Goal: Information Seeking & Learning: Learn about a topic

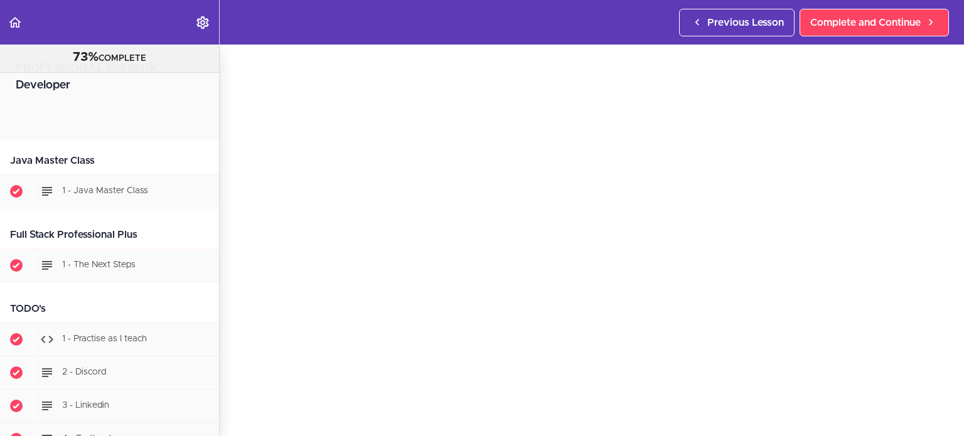
scroll to position [25508, 0]
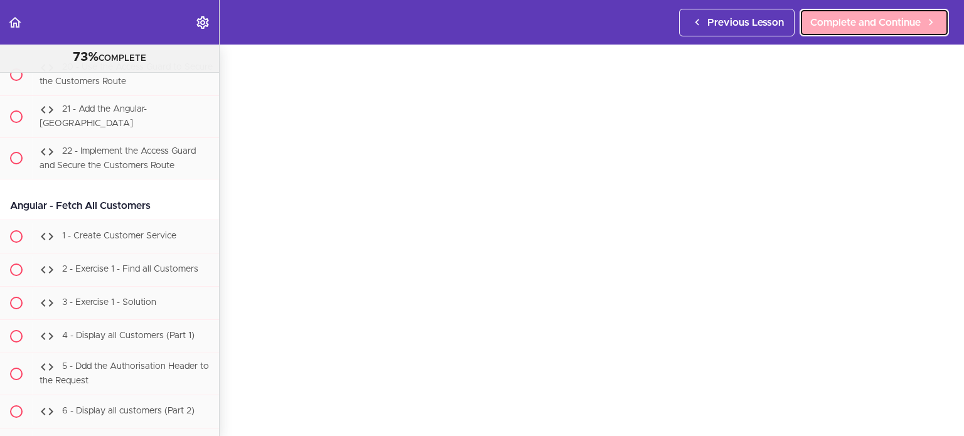
click at [867, 26] on span "Complete and Continue" at bounding box center [866, 22] width 111 height 15
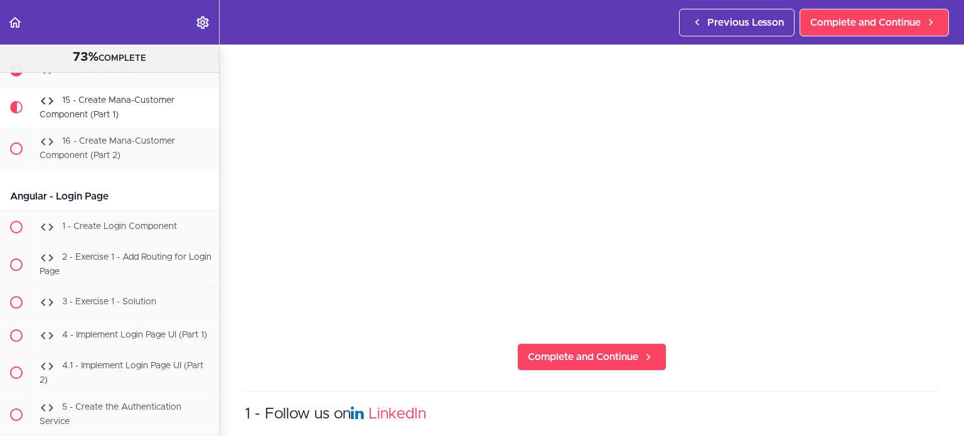
scroll to position [70, 0]
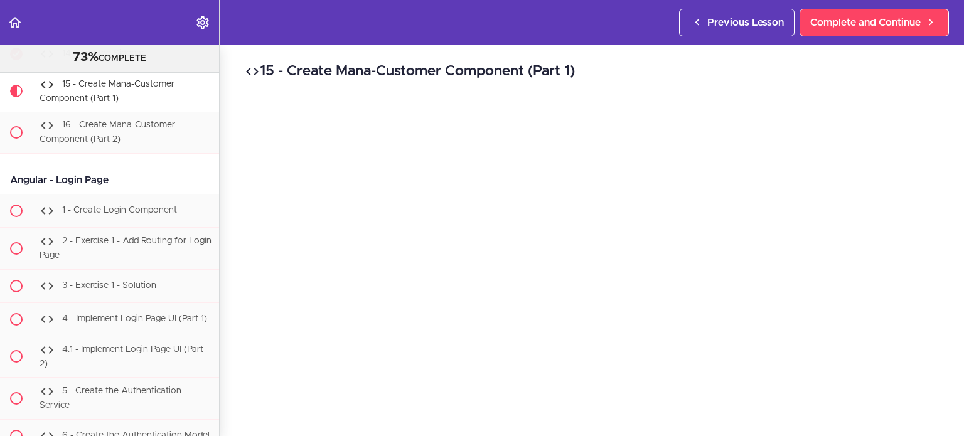
scroll to position [63, 0]
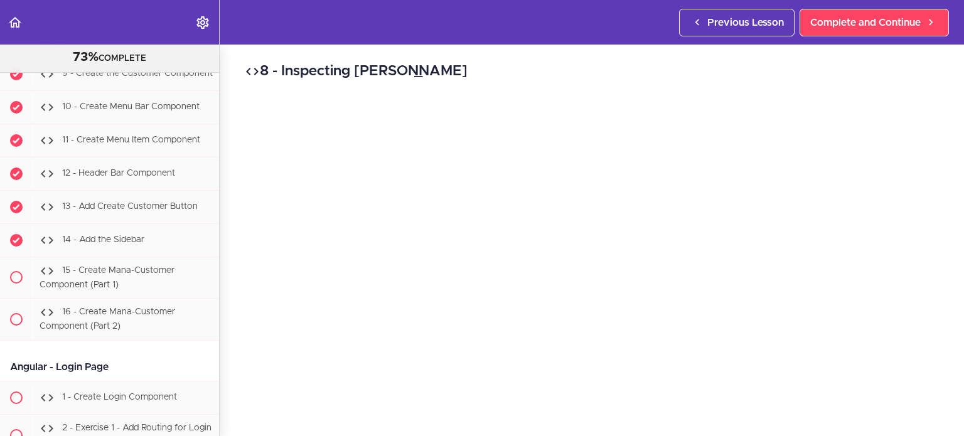
scroll to position [24500, 0]
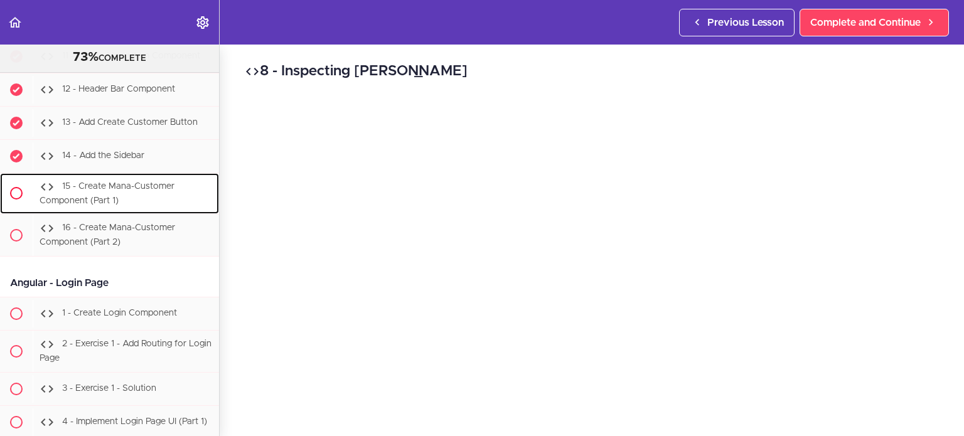
click at [141, 208] on div "15 - Create Mana-Customer Component (Part 1)" at bounding box center [126, 193] width 186 height 41
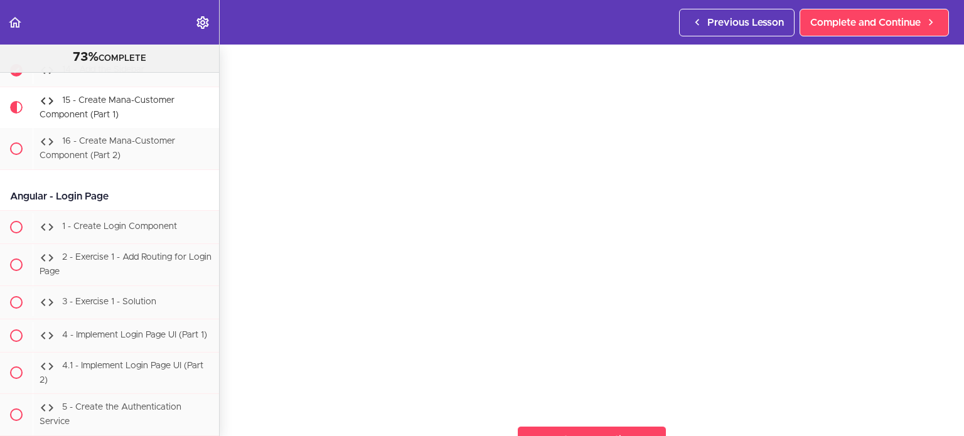
scroll to position [85, 0]
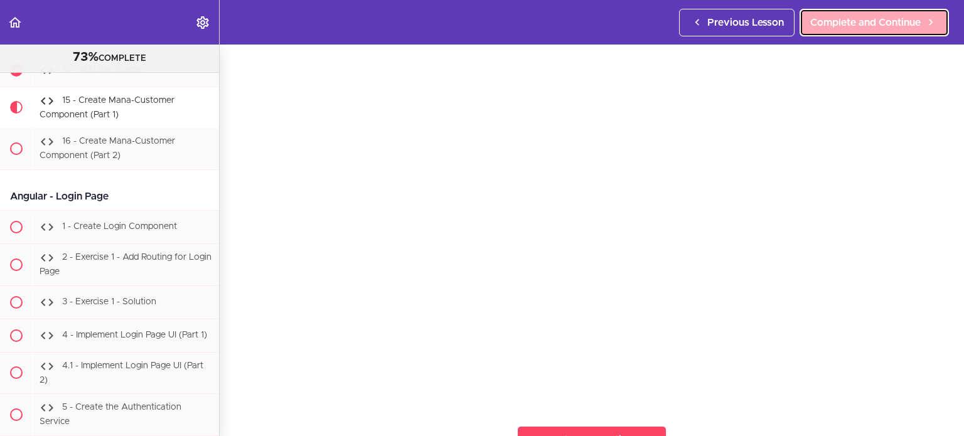
click at [867, 33] on link "Complete and Continue" at bounding box center [874, 23] width 149 height 28
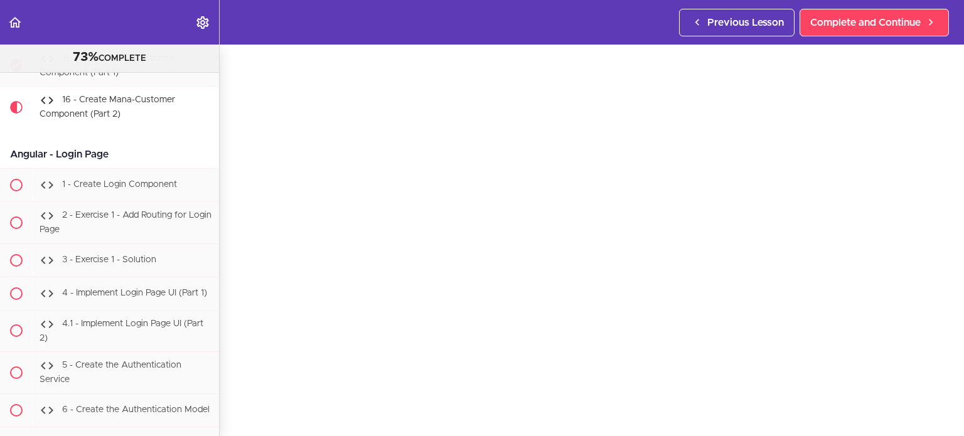
scroll to position [65, 0]
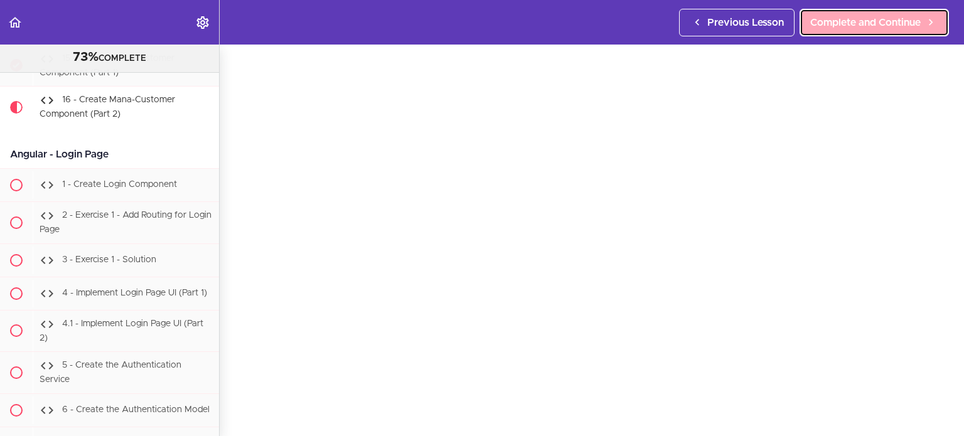
click at [878, 35] on link "Complete and Continue" at bounding box center [874, 23] width 149 height 28
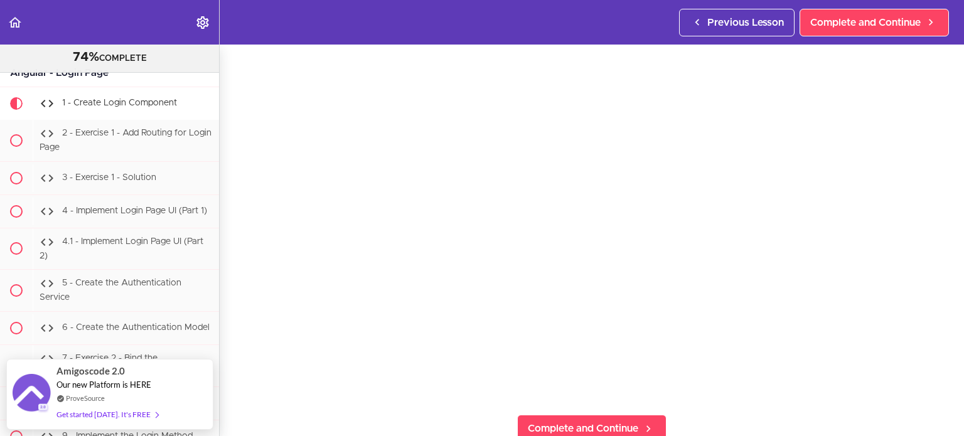
scroll to position [96, 0]
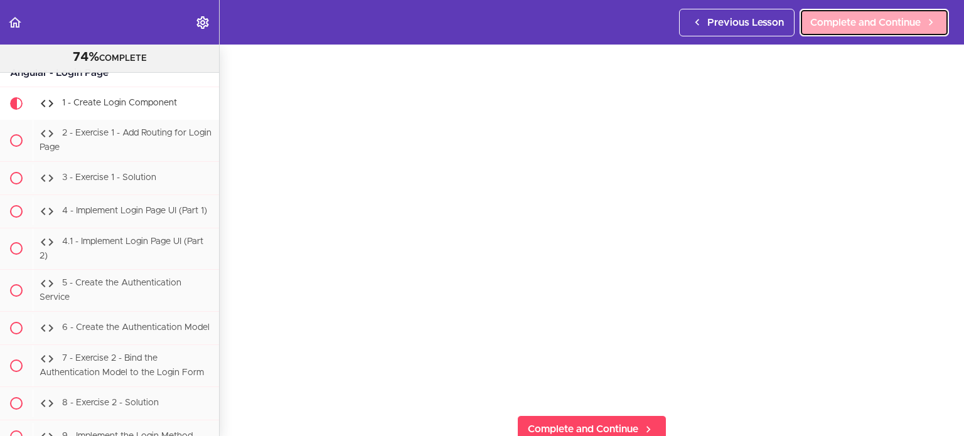
click at [904, 20] on span "Complete and Continue" at bounding box center [866, 22] width 111 height 15
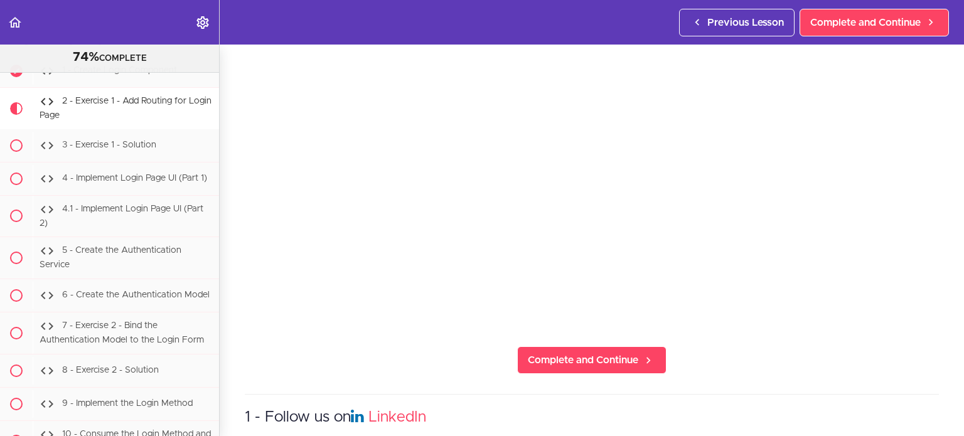
scroll to position [172, 0]
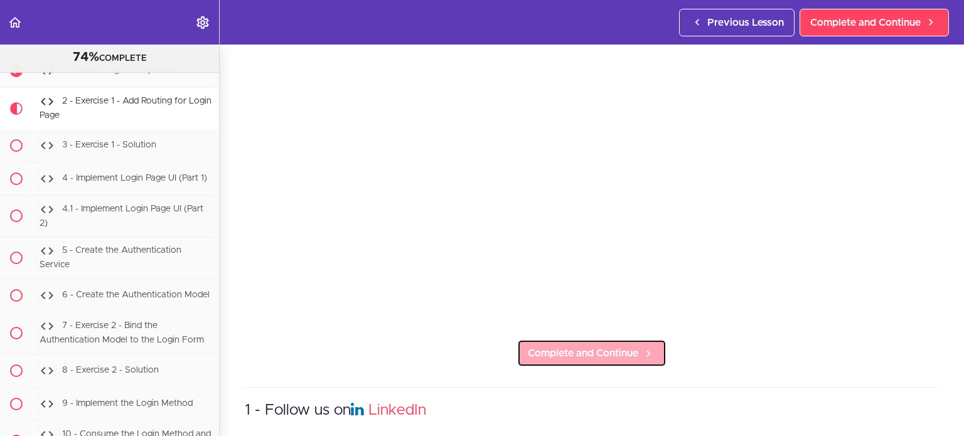
click at [592, 352] on span "Complete and Continue" at bounding box center [583, 353] width 111 height 15
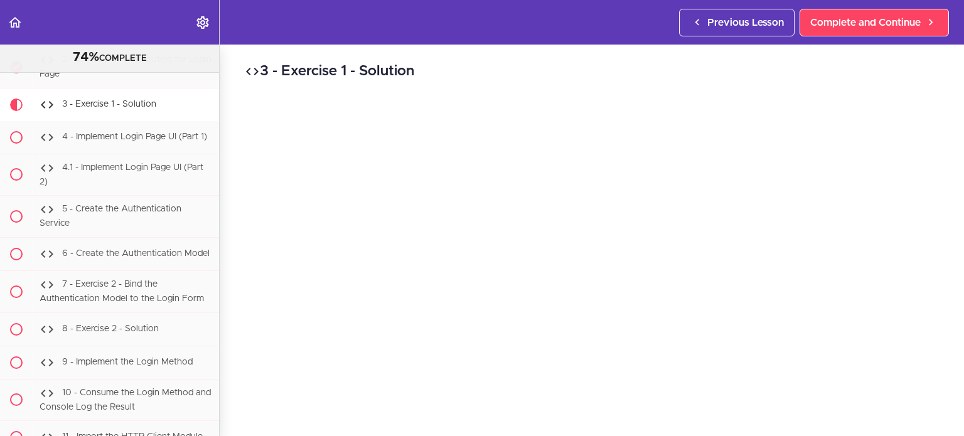
scroll to position [45, 0]
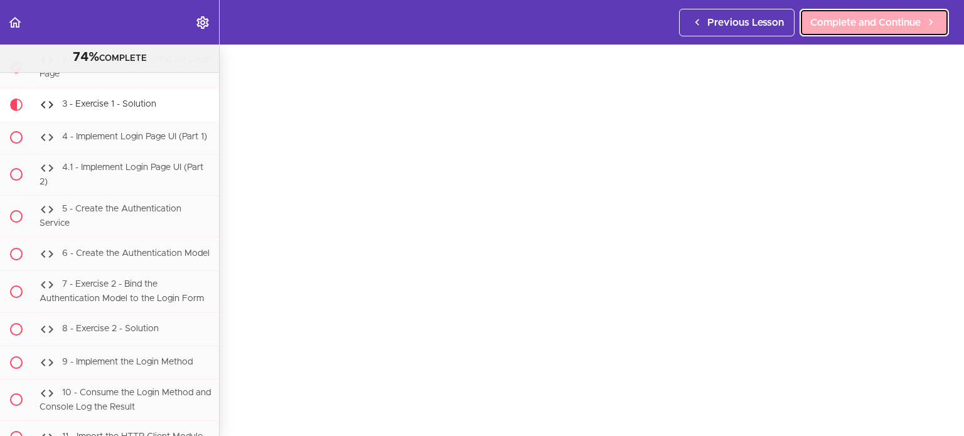
click at [853, 28] on span "Complete and Continue" at bounding box center [866, 22] width 111 height 15
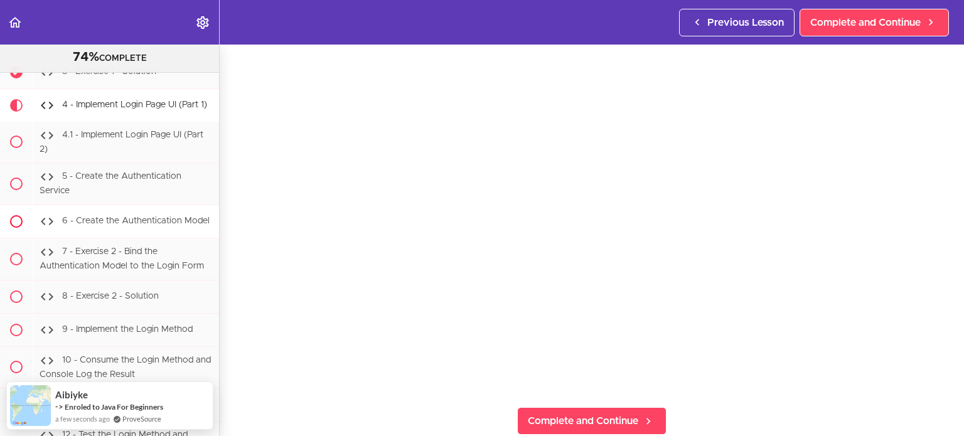
scroll to position [24774, 0]
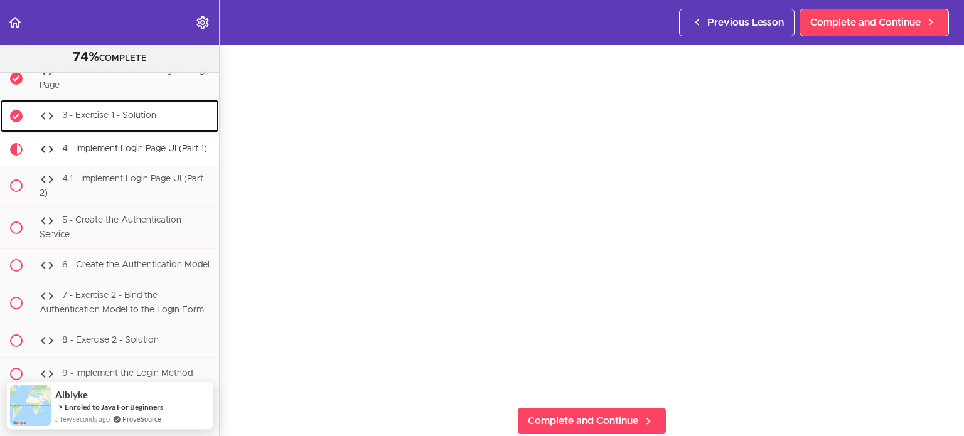
click at [172, 109] on div "3 - Exercise 1 - Solution" at bounding box center [126, 116] width 186 height 28
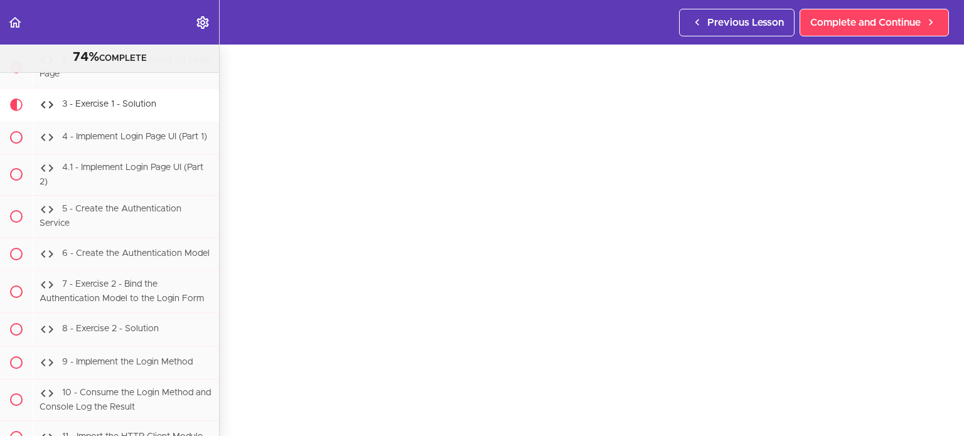
scroll to position [61, 0]
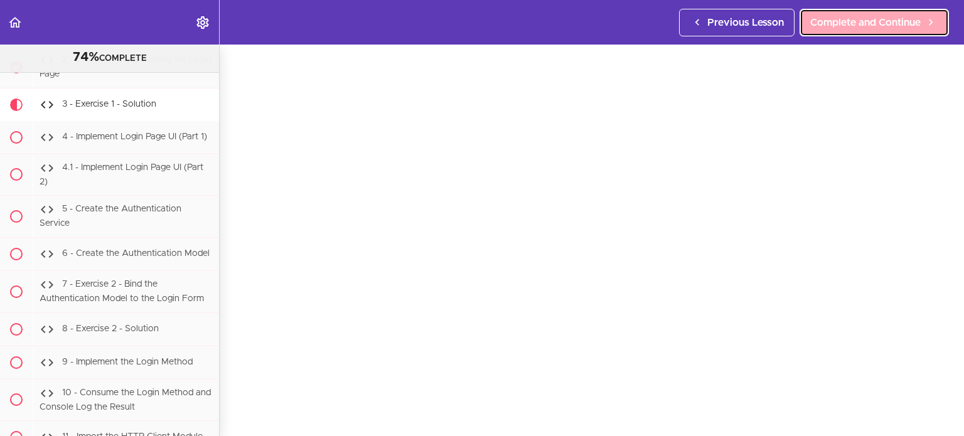
click at [853, 30] on link "Complete and Continue" at bounding box center [874, 23] width 149 height 28
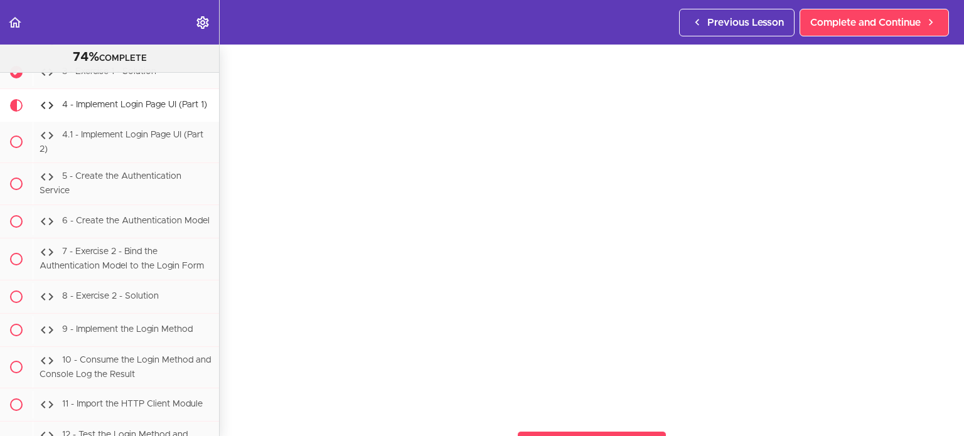
scroll to position [83, 0]
